Goal: Find specific page/section: Find specific page/section

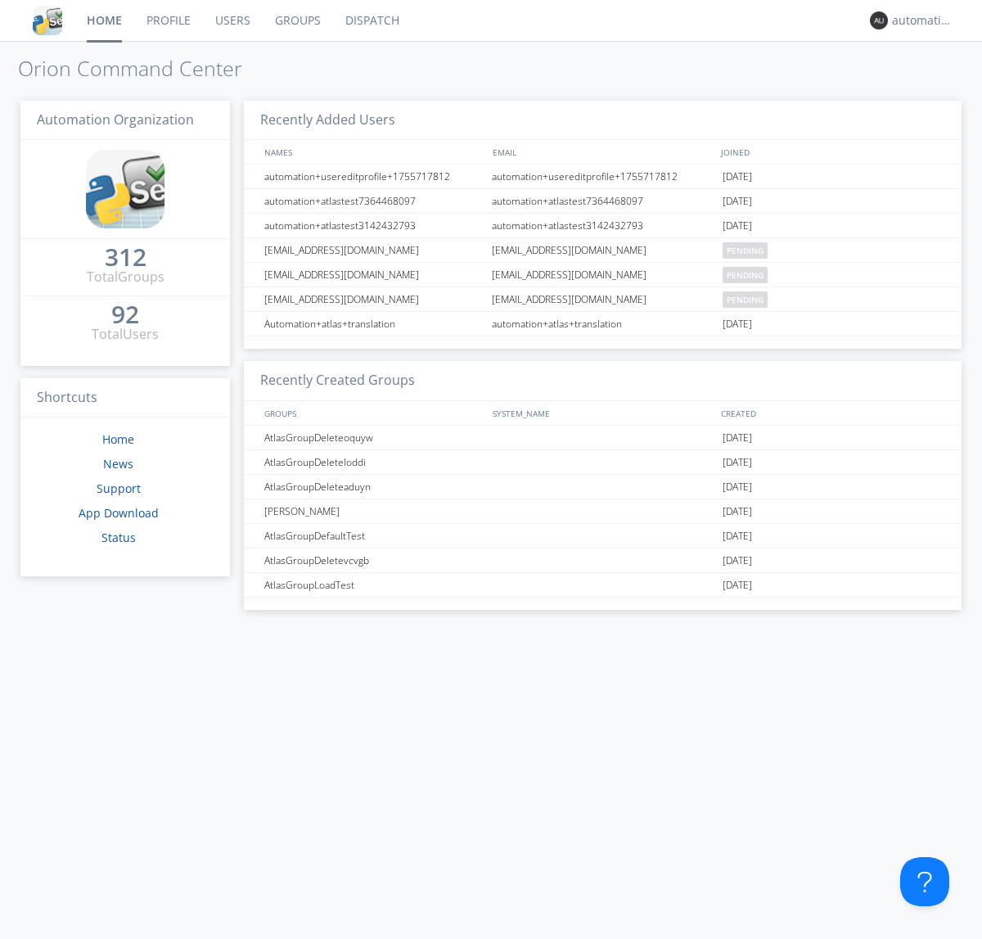
click at [371, 20] on link "Dispatch" at bounding box center [372, 20] width 79 height 41
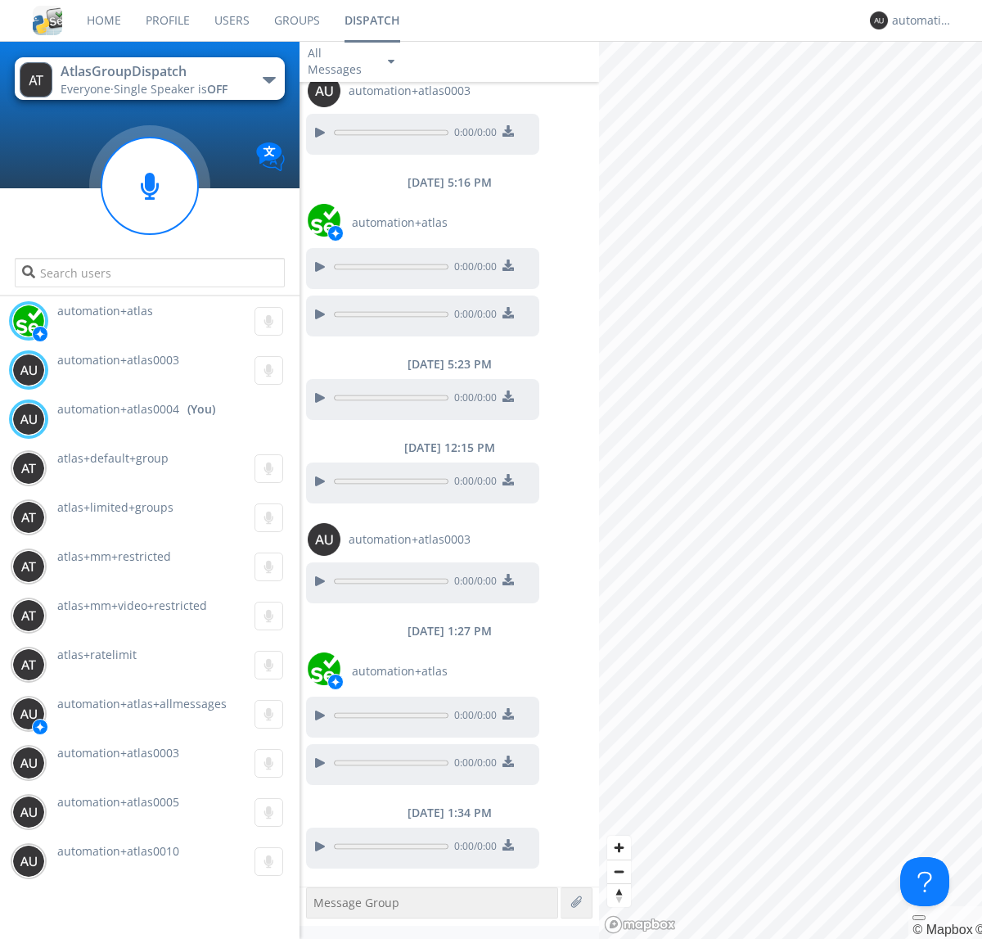
scroll to position [374, 0]
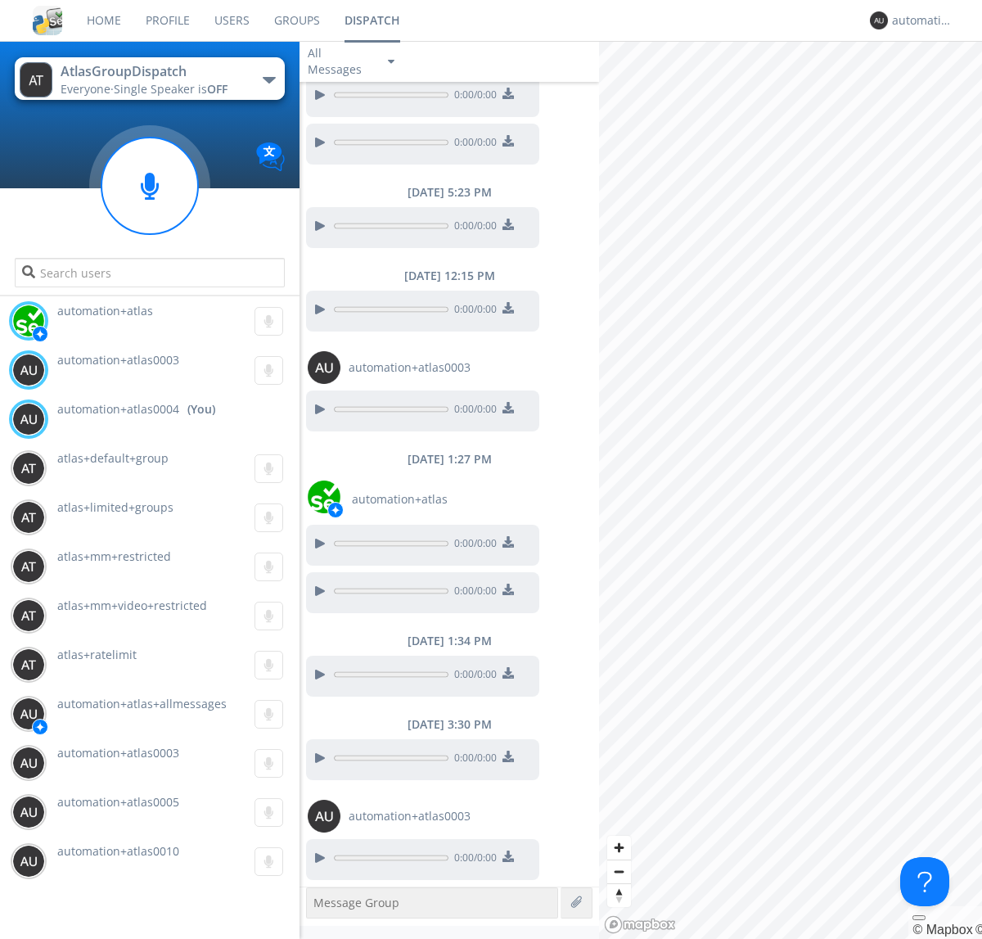
click at [268, 79] on div "button" at bounding box center [269, 80] width 13 height 7
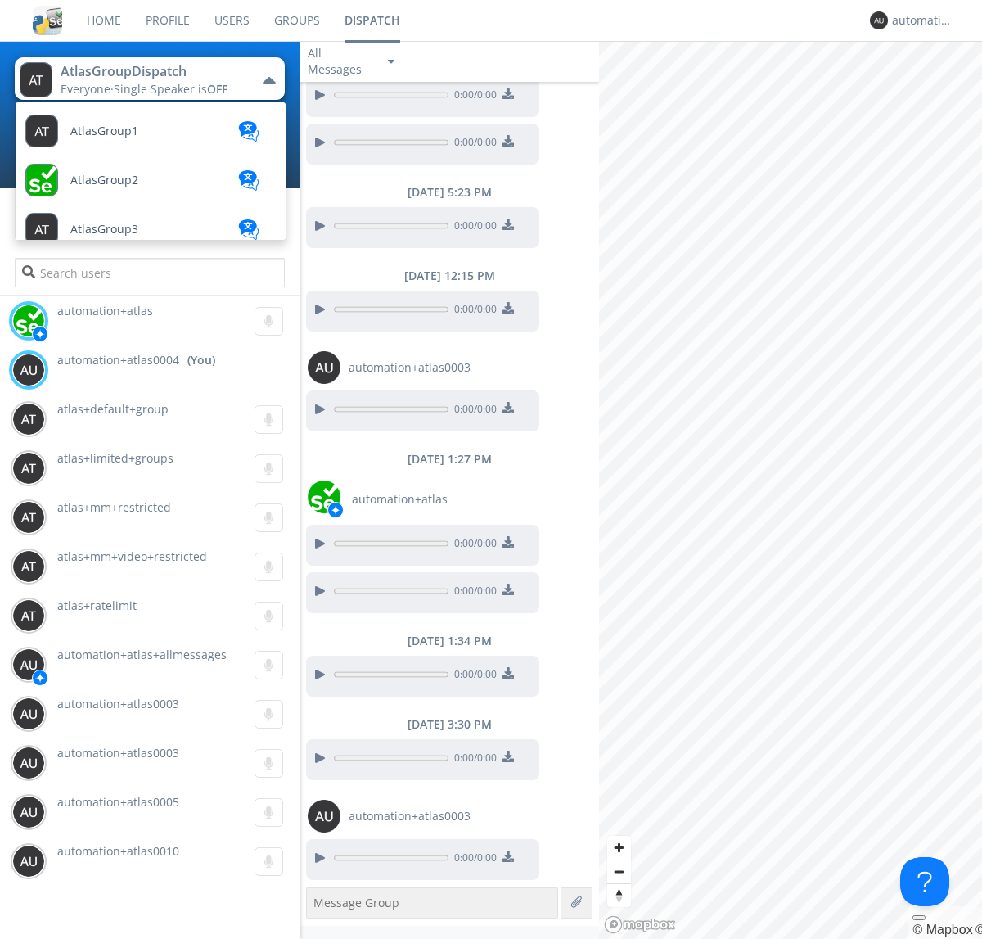
click at [127, 137] on span "AtlasGroupDispatch2" at bounding box center [104, 131] width 68 height 12
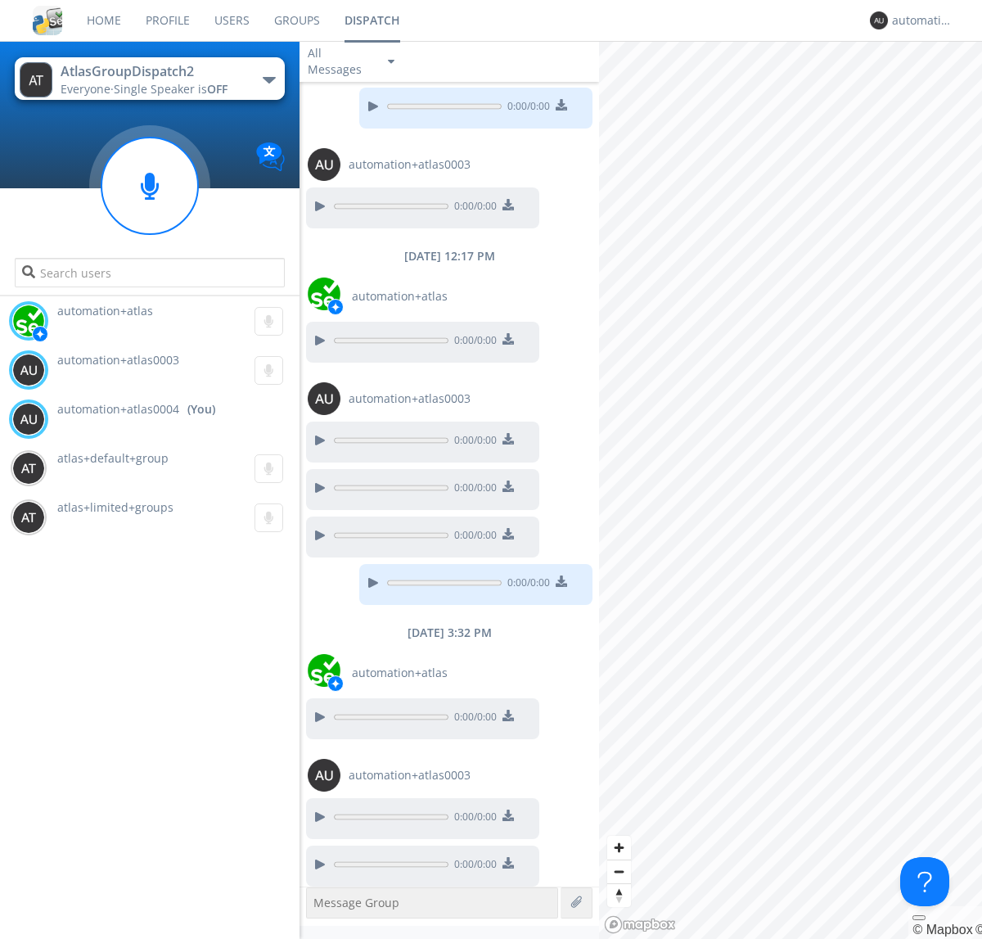
scroll to position [282, 0]
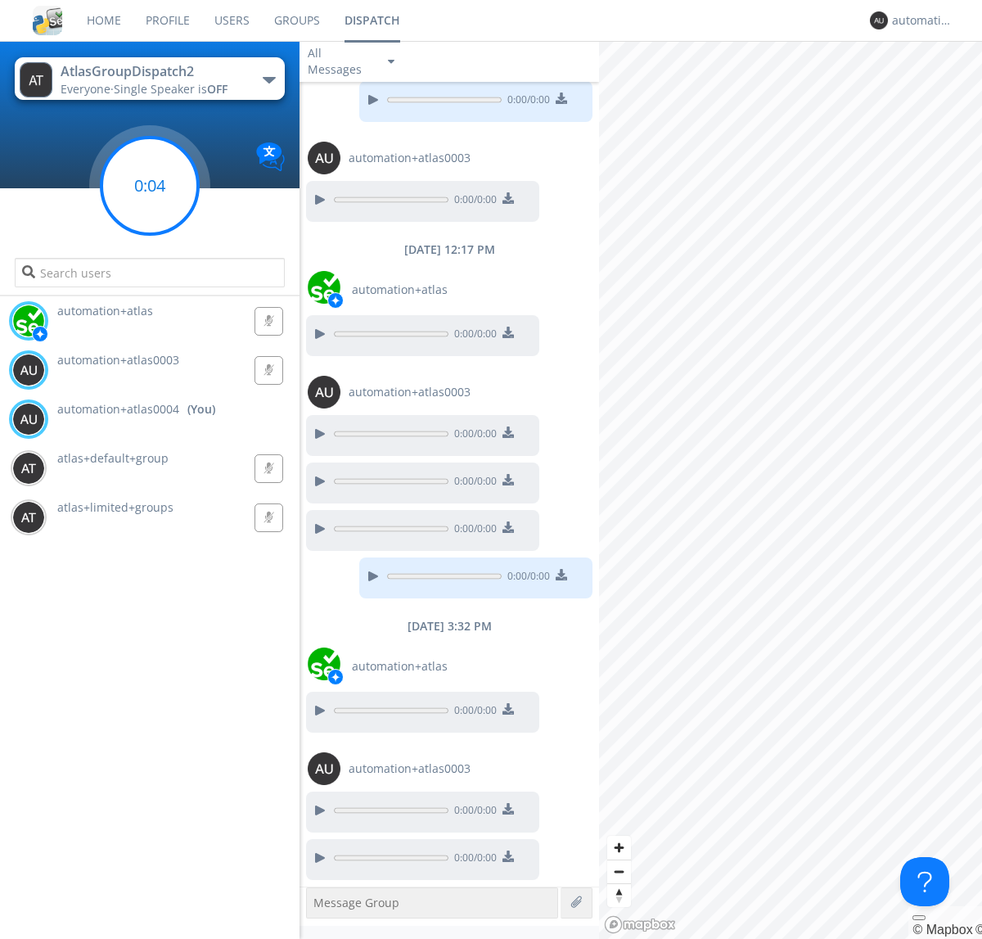
click at [150, 186] on g at bounding box center [149, 185] width 97 height 97
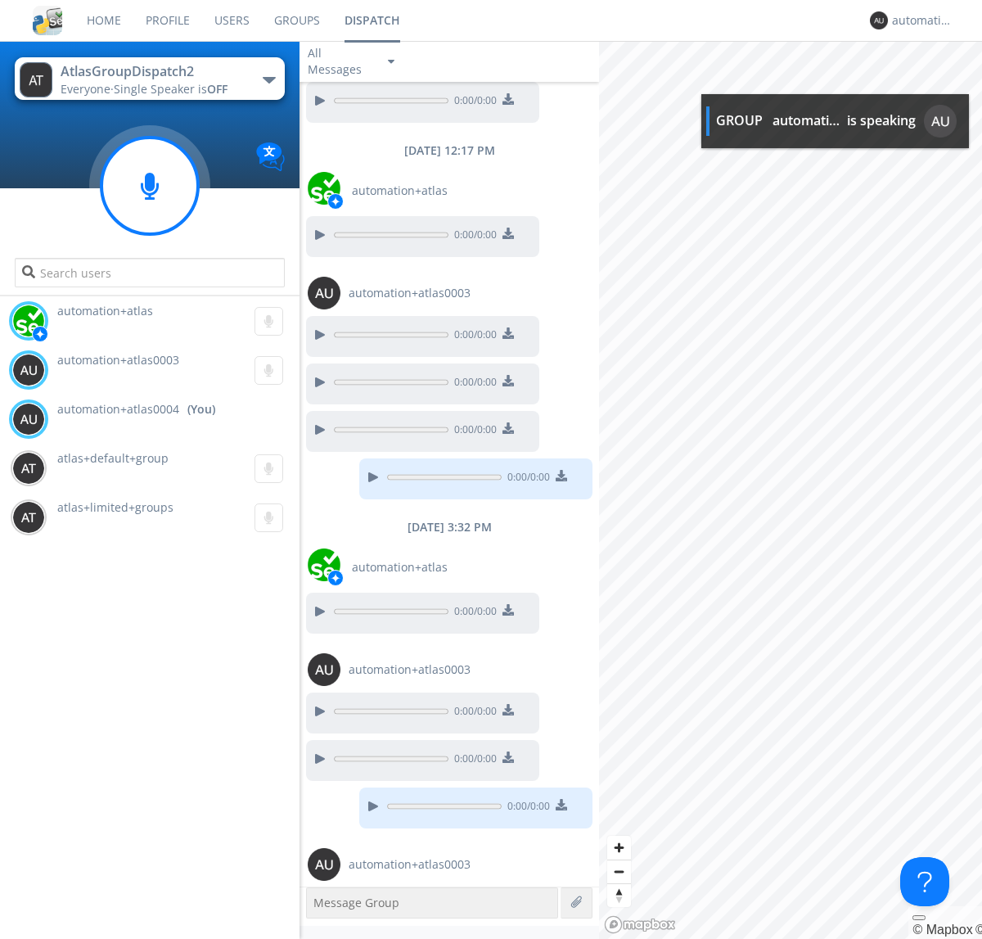
scroll to position [430, 0]
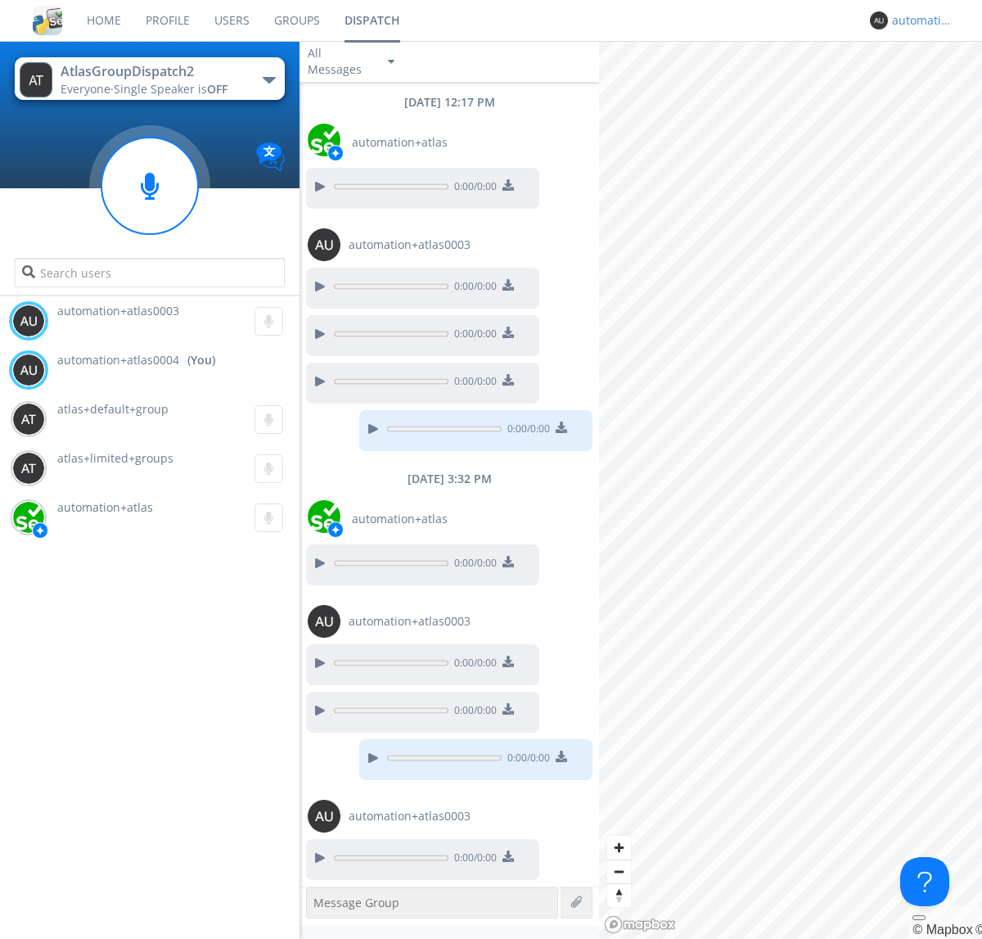
click at [918, 20] on div "automation+atlas0004" at bounding box center [922, 20] width 61 height 16
